Goal: Transaction & Acquisition: Purchase product/service

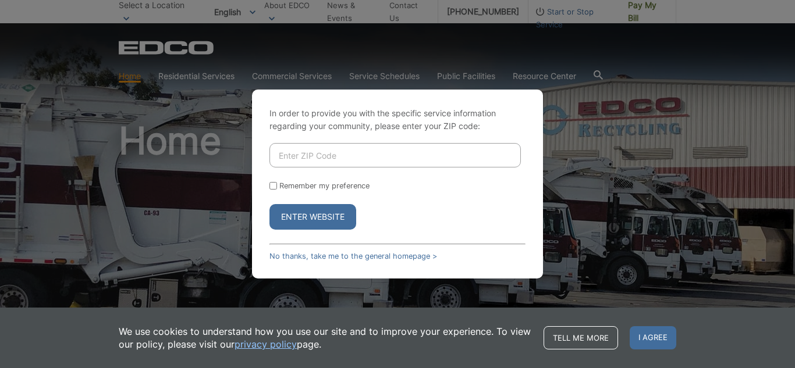
click at [469, 175] on form "Remember my preference Enter Website" at bounding box center [397, 186] width 256 height 87
click at [475, 158] on input "Enter ZIP Code" at bounding box center [394, 155] width 251 height 24
paste input "91942"
type input "91942"
click at [333, 190] on label "Remember my preference" at bounding box center [324, 186] width 90 height 9
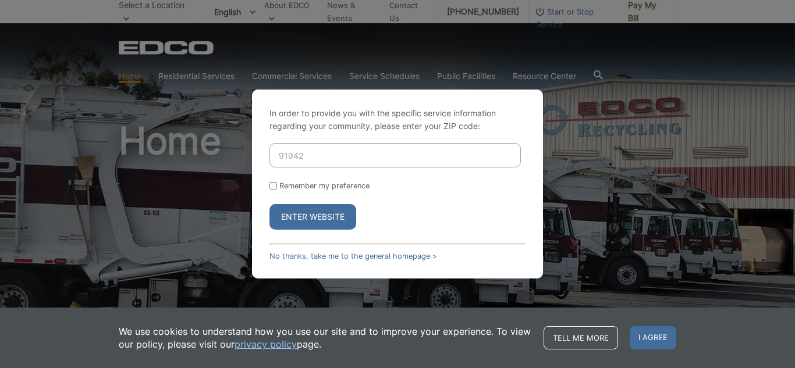
click at [277, 190] on input "Remember my preference" at bounding box center [273, 186] width 8 height 8
checkbox input "true"
click at [331, 221] on button "Enter Website" at bounding box center [312, 217] width 87 height 26
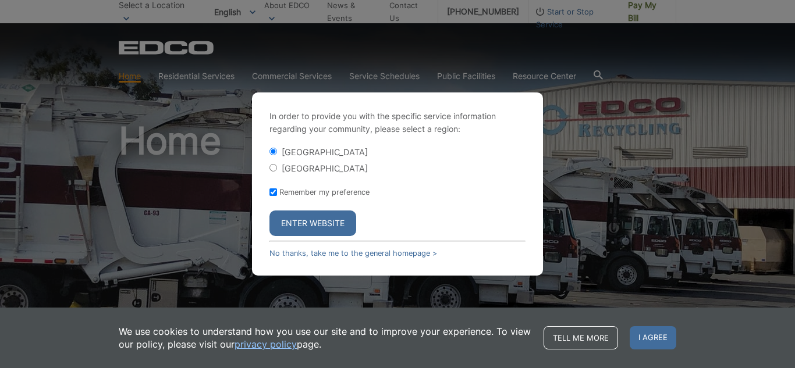
click at [328, 219] on button "Enter Website" at bounding box center [312, 224] width 87 height 26
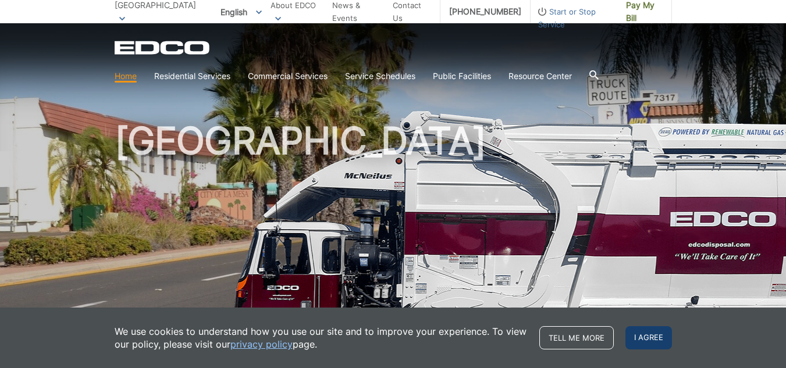
click at [630, 337] on span "I agree" at bounding box center [649, 337] width 47 height 23
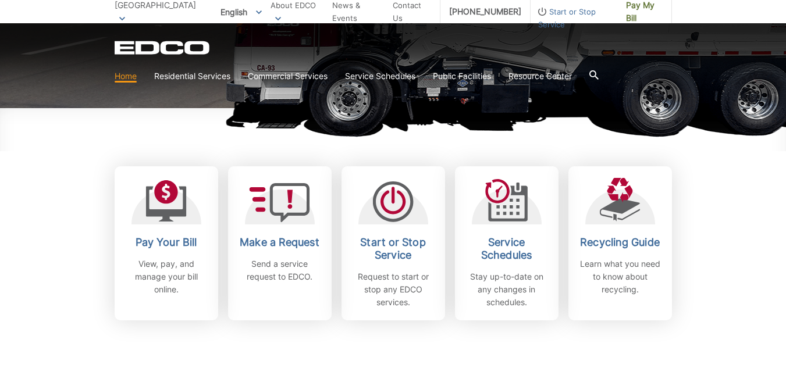
scroll to position [291, 0]
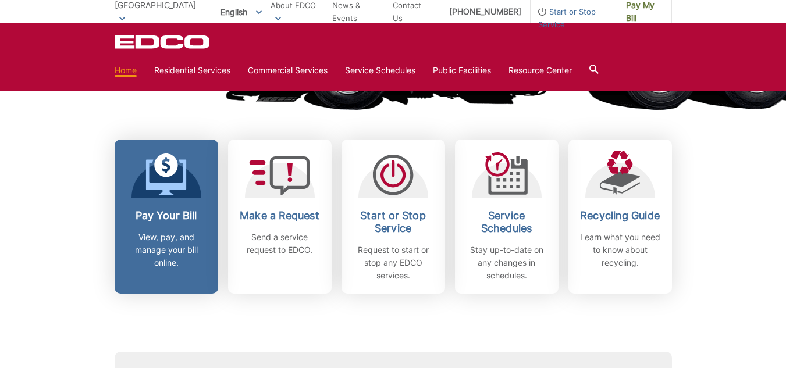
click at [180, 215] on h2 "Pay Your Bill" at bounding box center [166, 215] width 86 height 13
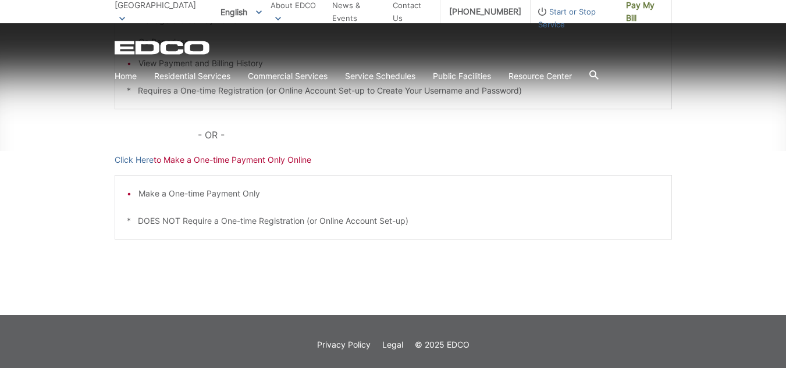
scroll to position [364, 0]
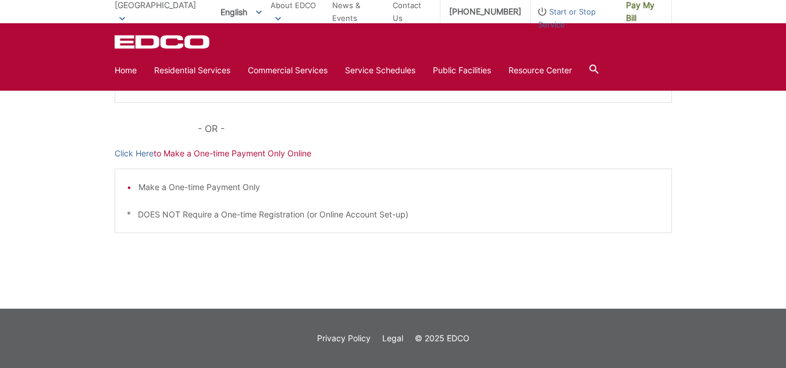
click at [213, 154] on p "Click Here to Make a One-time Payment Only Online" at bounding box center [393, 153] width 557 height 13
click at [132, 155] on link "Click Here" at bounding box center [134, 153] width 39 height 13
click at [142, 156] on link "Click Here" at bounding box center [134, 153] width 39 height 13
click at [519, 267] on div "Pay Your Bill Click Here to View, Pay, and Manage Your Bill Online Make a One-t…" at bounding box center [393, 74] width 557 height 469
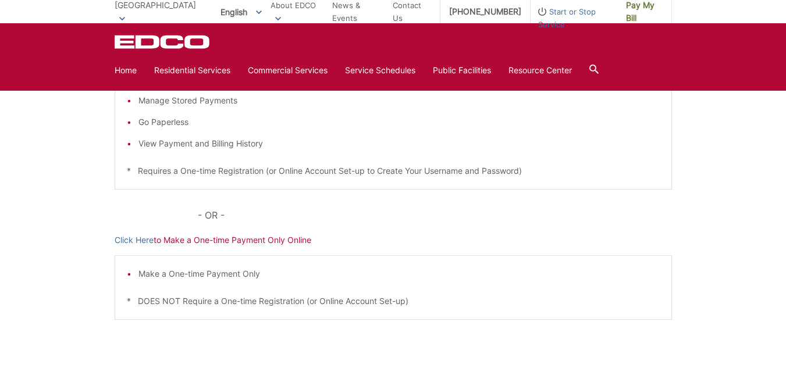
scroll to position [131, 0]
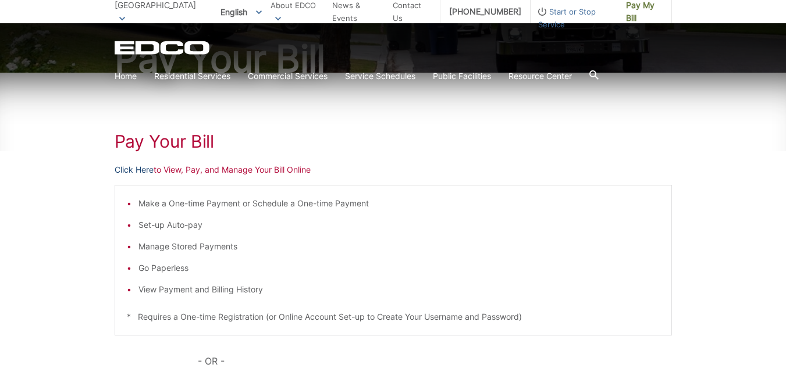
click at [140, 168] on link "Click Here" at bounding box center [134, 170] width 39 height 13
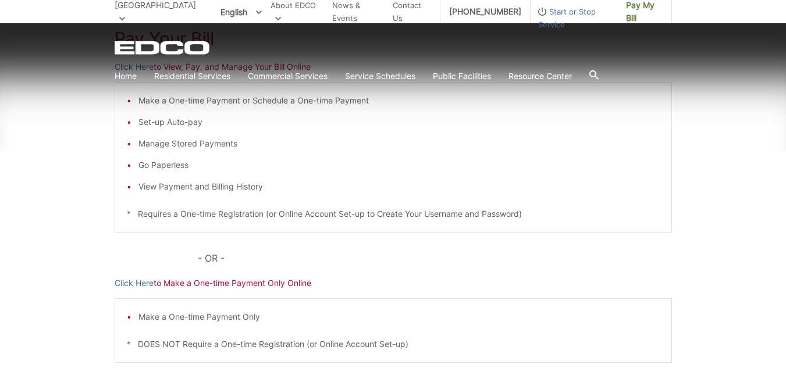
scroll to position [364, 0]
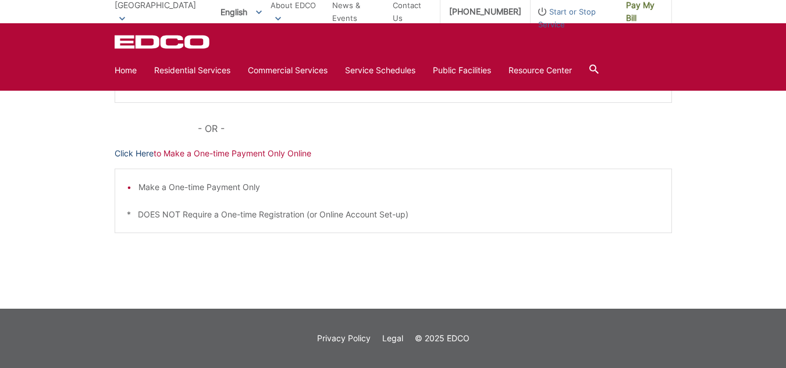
click at [149, 150] on link "Click Here" at bounding box center [134, 153] width 39 height 13
